Goal: Find specific page/section: Find specific page/section

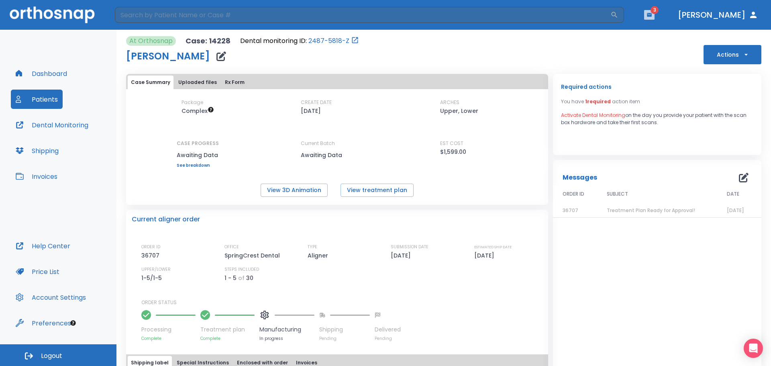
click at [654, 10] on button "button" at bounding box center [649, 15] width 10 height 10
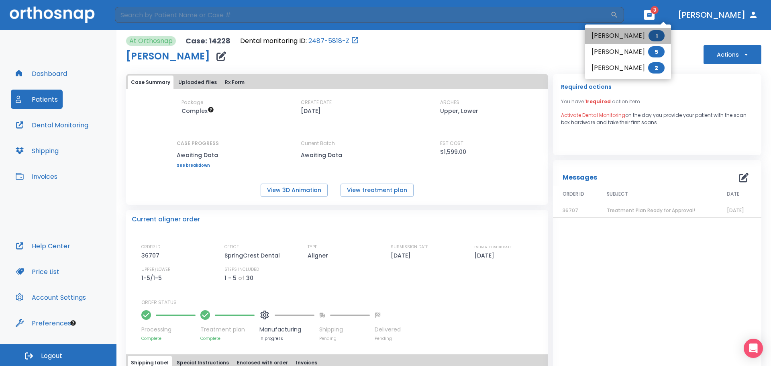
click at [606, 35] on li "[PERSON_NAME] 1" at bounding box center [628, 36] width 86 height 16
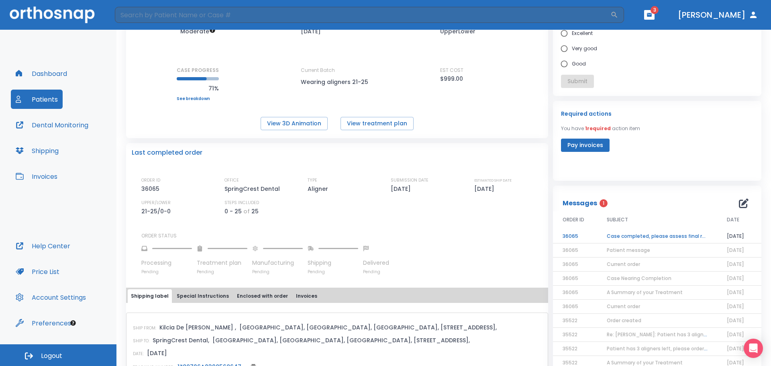
scroll to position [80, 0]
click at [645, 237] on td "Case completed, please assess final result!" at bounding box center [657, 236] width 120 height 14
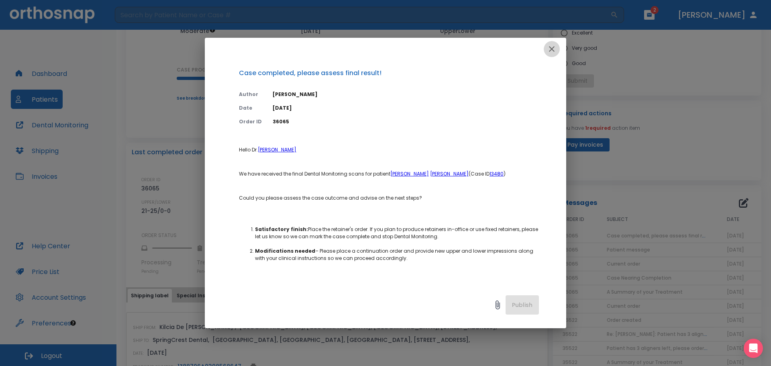
click at [551, 49] on icon "button" at bounding box center [552, 49] width 6 height 6
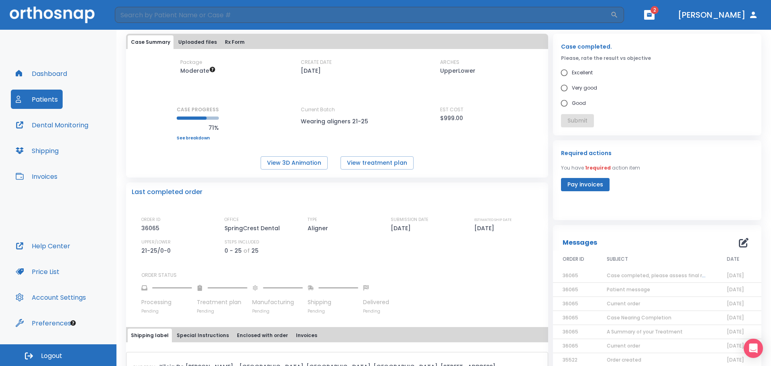
scroll to position [0, 0]
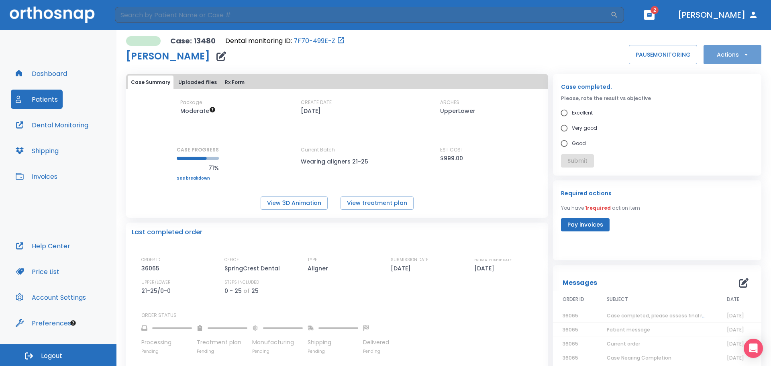
click at [742, 55] on icon "button" at bounding box center [746, 55] width 8 height 8
click at [499, 53] on div at bounding box center [385, 183] width 771 height 366
click at [40, 94] on button "Patients" at bounding box center [37, 99] width 52 height 19
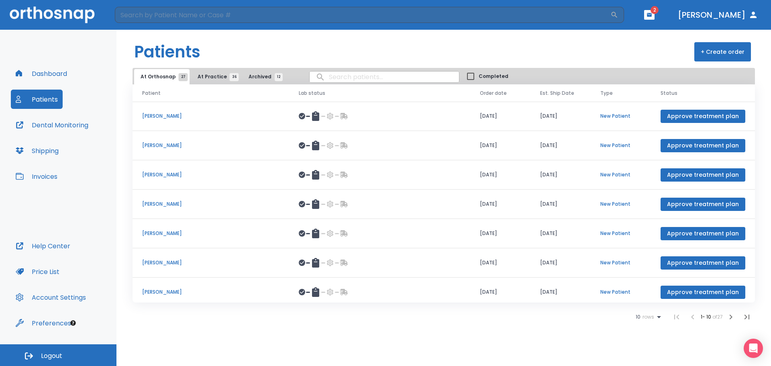
click at [163, 150] on td "[PERSON_NAME]" at bounding box center [210, 145] width 157 height 29
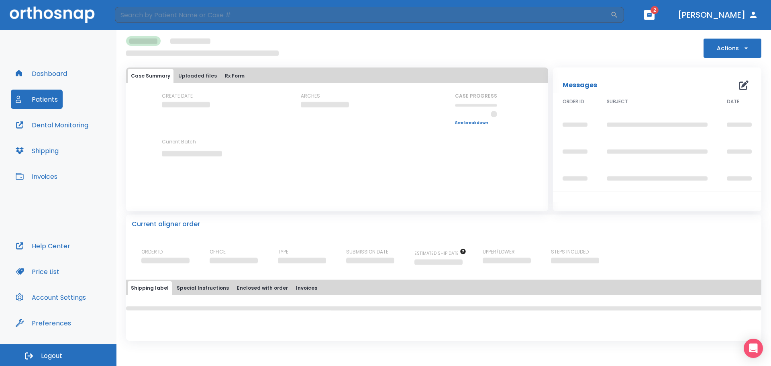
click at [748, 52] on button "Actions" at bounding box center [732, 48] width 58 height 19
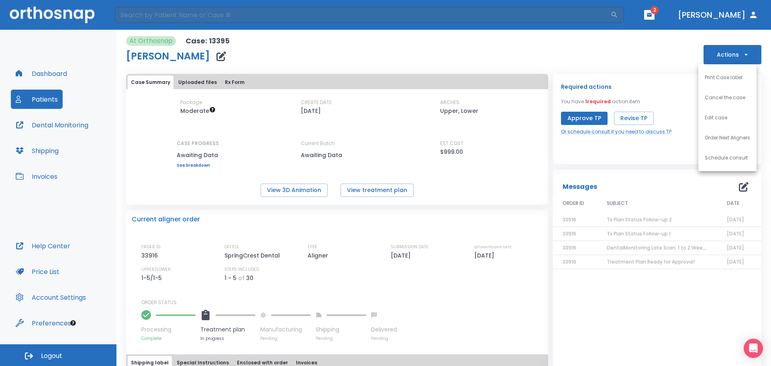
click at [484, 57] on div at bounding box center [385, 183] width 771 height 366
click at [39, 98] on button "Patients" at bounding box center [37, 99] width 52 height 19
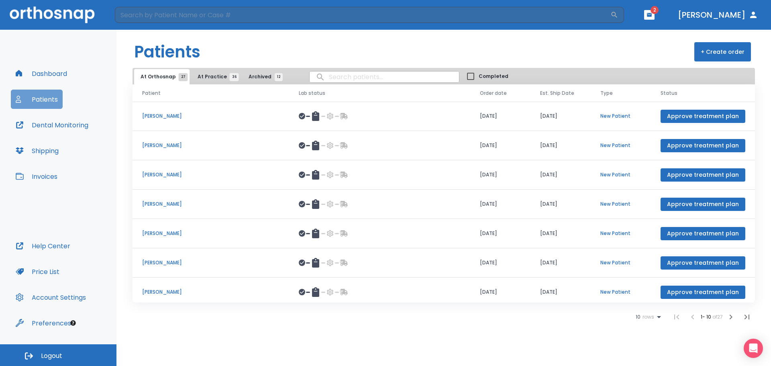
click at [43, 102] on button "Patients" at bounding box center [37, 99] width 52 height 19
click at [323, 76] on input "search" at bounding box center [383, 77] width 149 height 16
type input "frenchell"
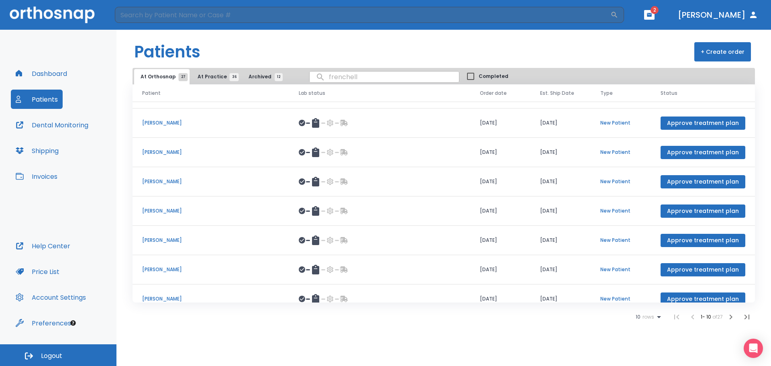
scroll to position [93, 0]
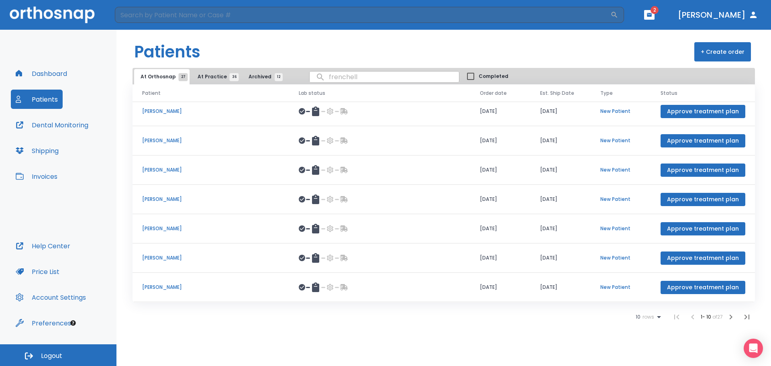
click at [362, 77] on input "frenchell" at bounding box center [383, 77] width 149 height 16
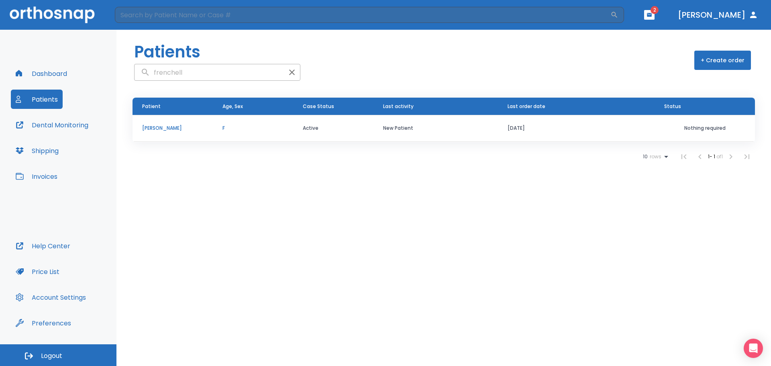
click at [164, 130] on p "[PERSON_NAME]" at bounding box center [172, 127] width 61 height 7
